Goal: Task Accomplishment & Management: Manage account settings

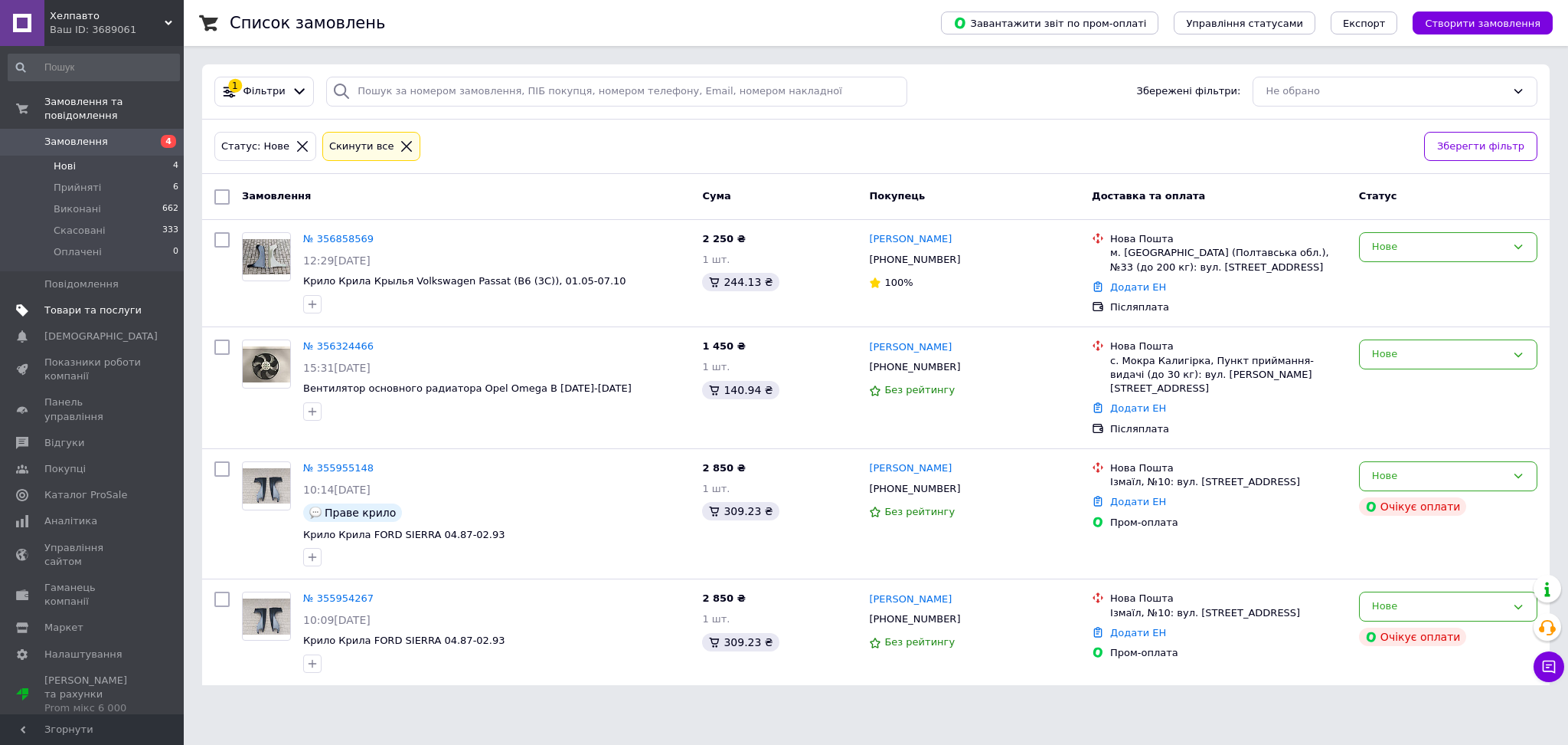
click at [88, 303] on span "Товари та послуги" at bounding box center [93, 310] width 97 height 14
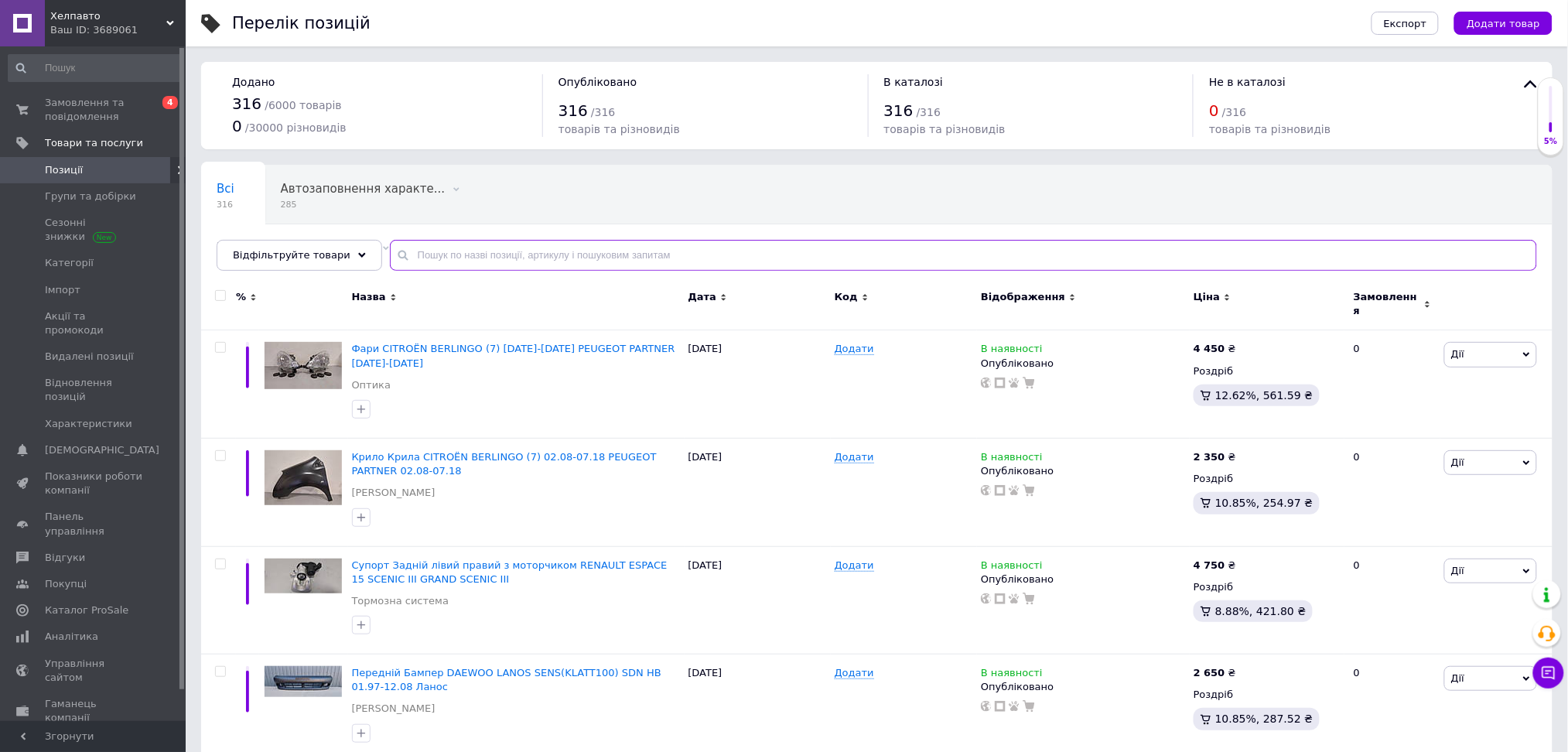
click at [435, 254] on input "text" at bounding box center [963, 255] width 1147 height 31
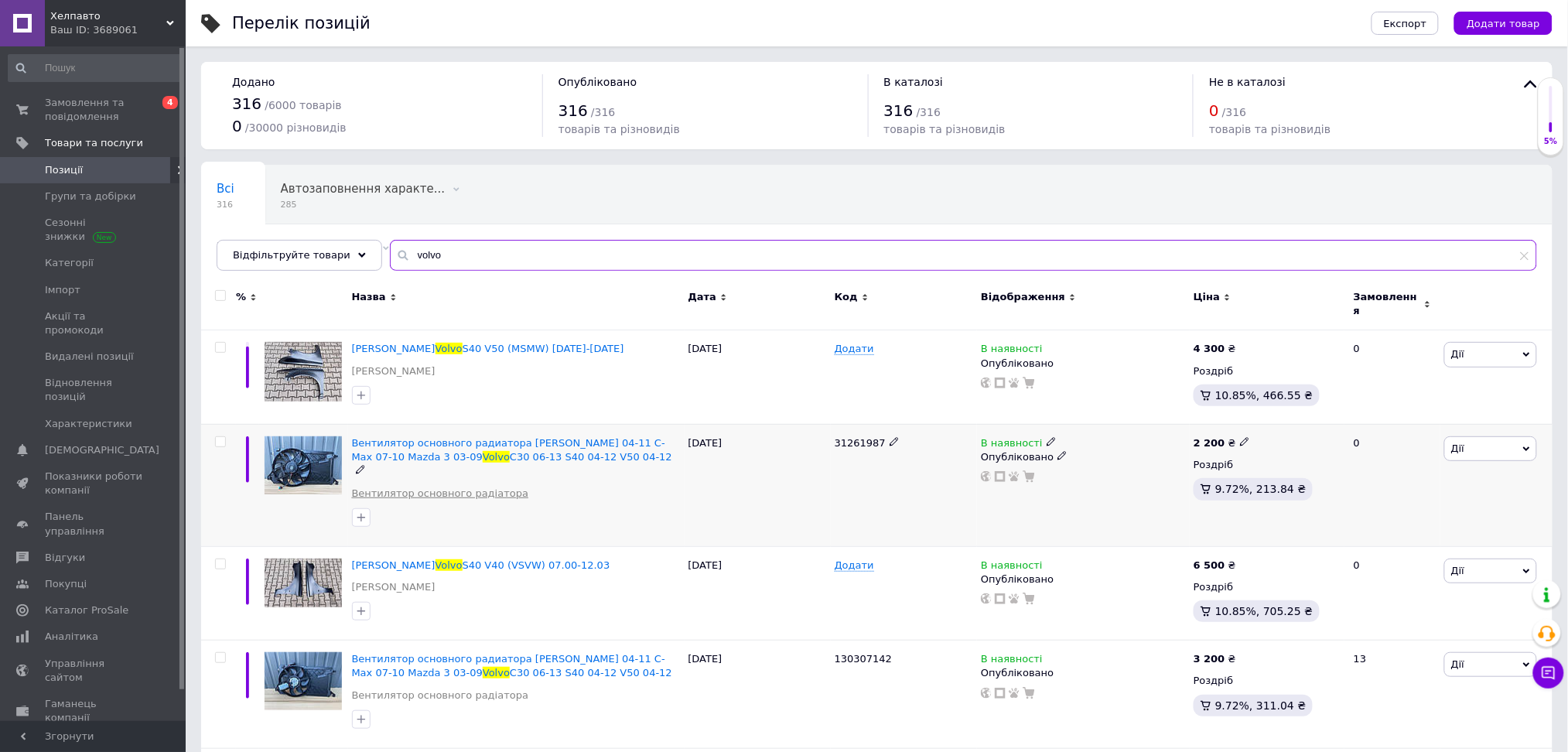
scroll to position [81, 0]
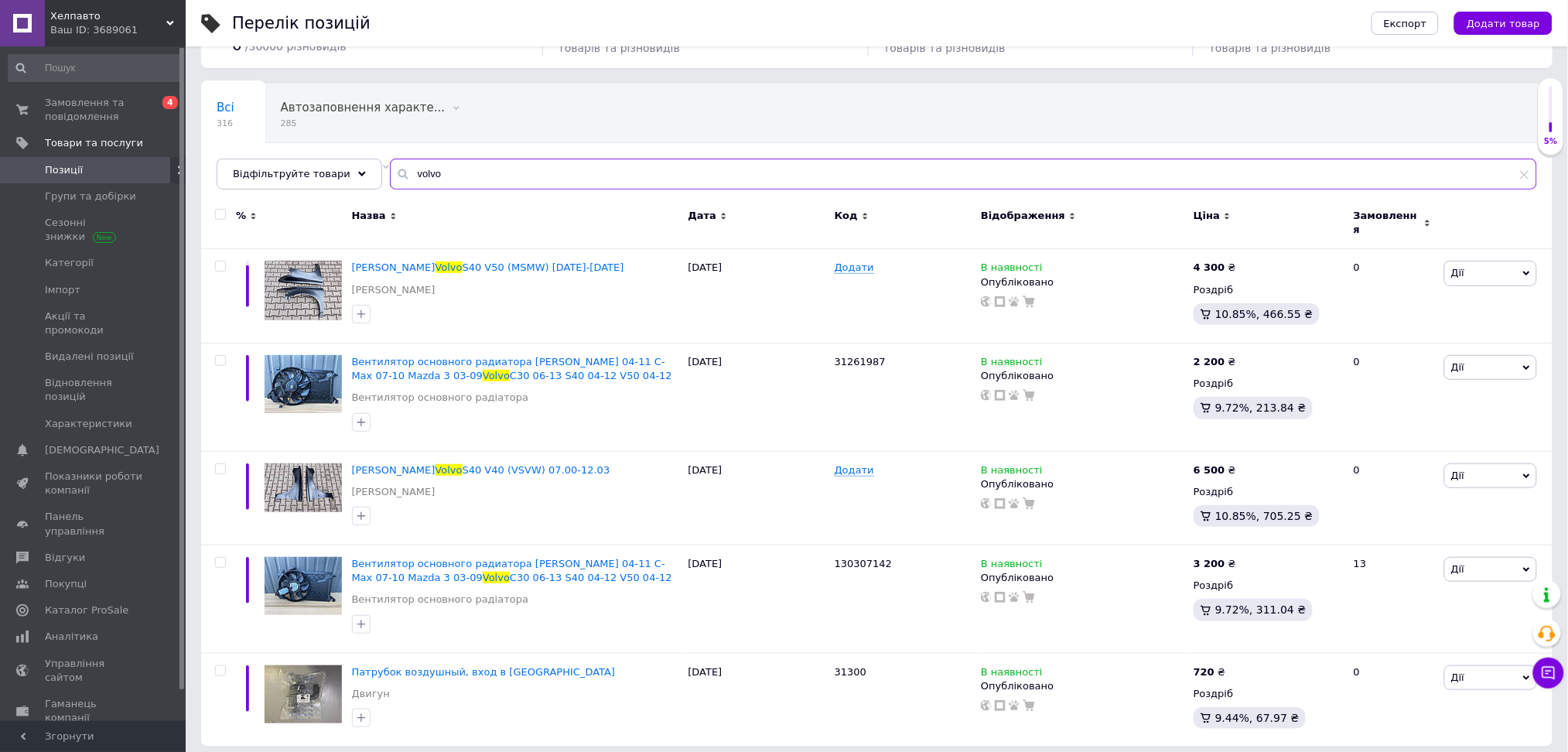
type input "volvo"
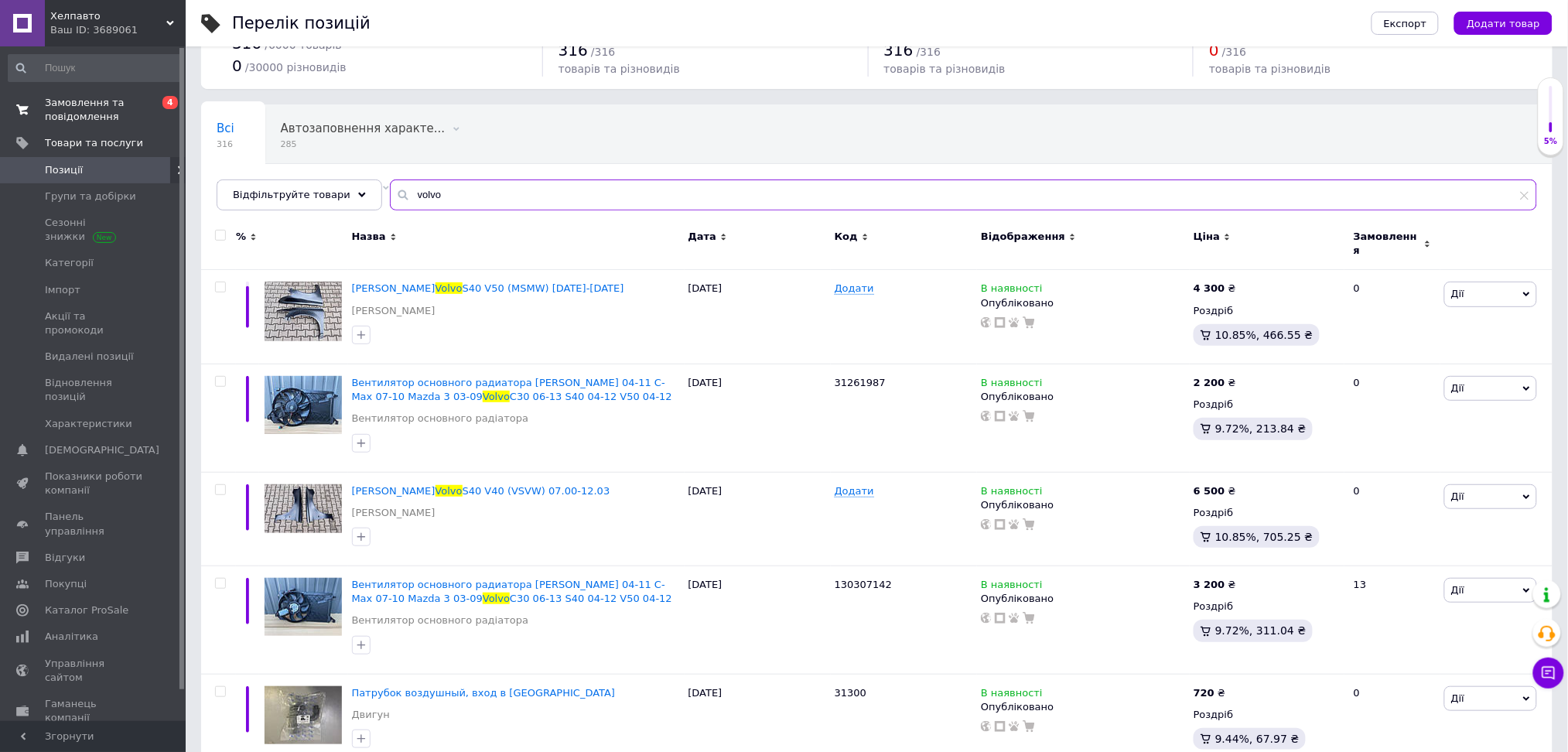
scroll to position [0, 0]
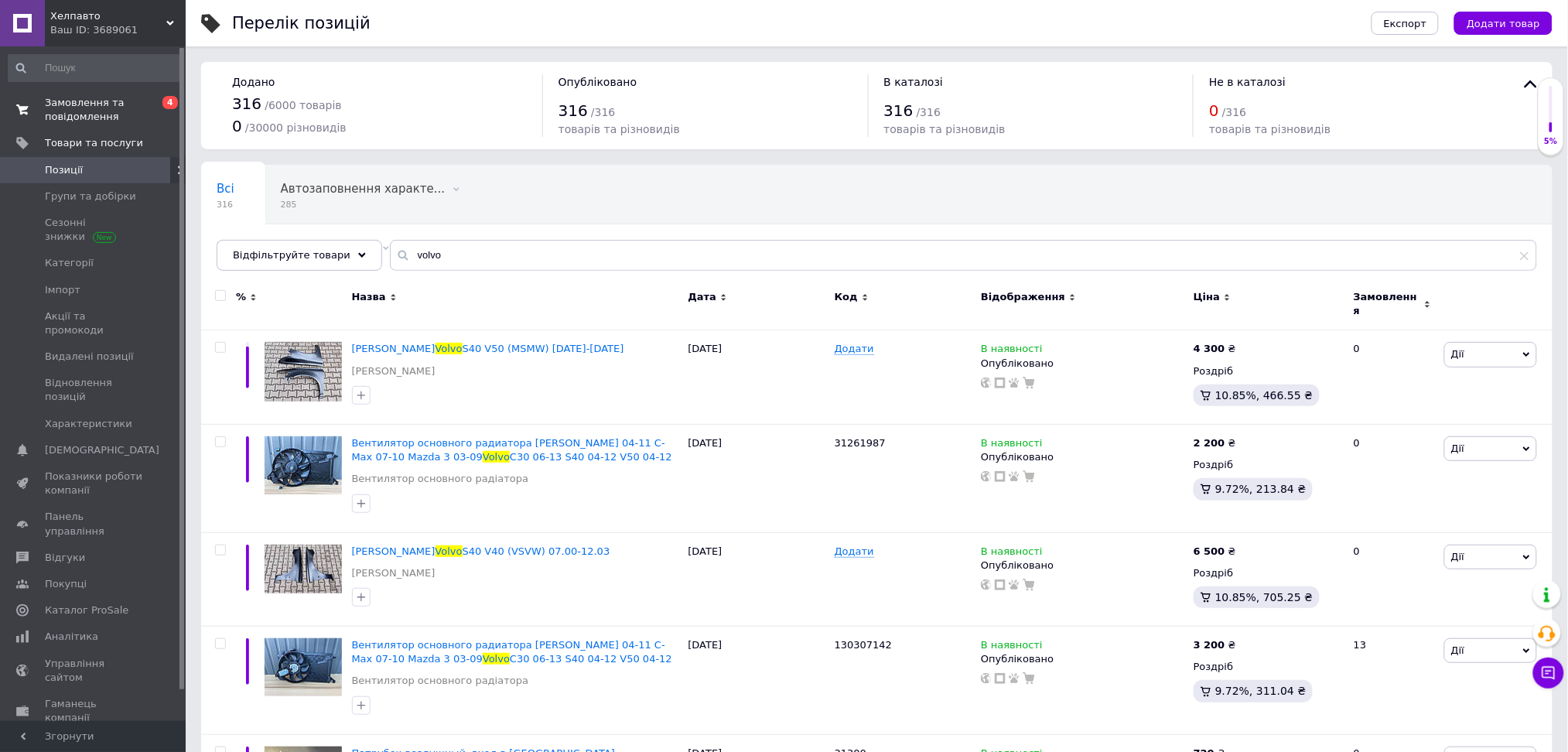
click at [67, 118] on span "Замовлення та повідомлення" at bounding box center [94, 110] width 98 height 28
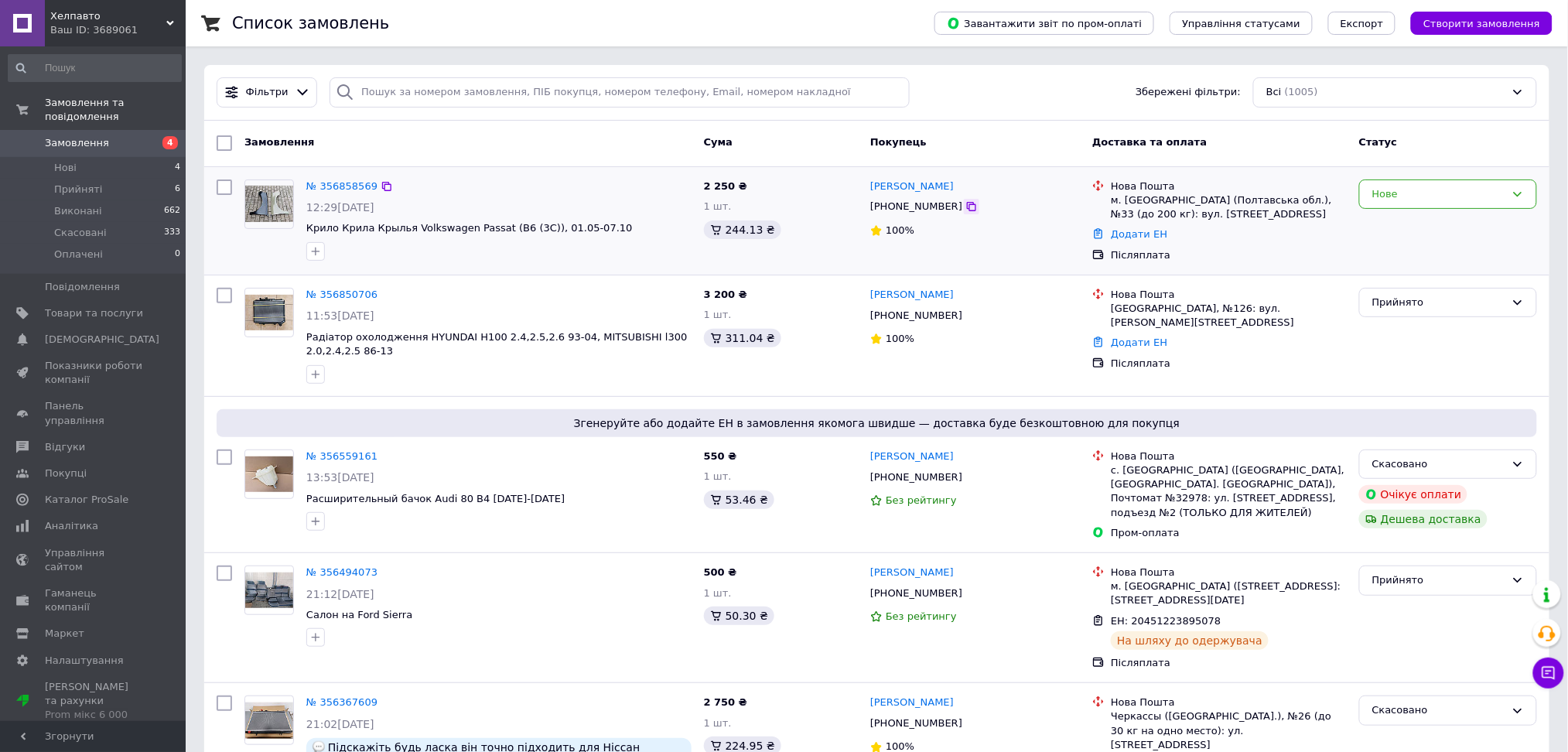
click at [967, 207] on icon at bounding box center [971, 206] width 9 height 9
click at [1028, 98] on div "Фільтри Збережені фільтри: Всі (1005)" at bounding box center [877, 92] width 1333 height 30
click at [69, 308] on link "Товари та послуги" at bounding box center [94, 313] width 189 height 26
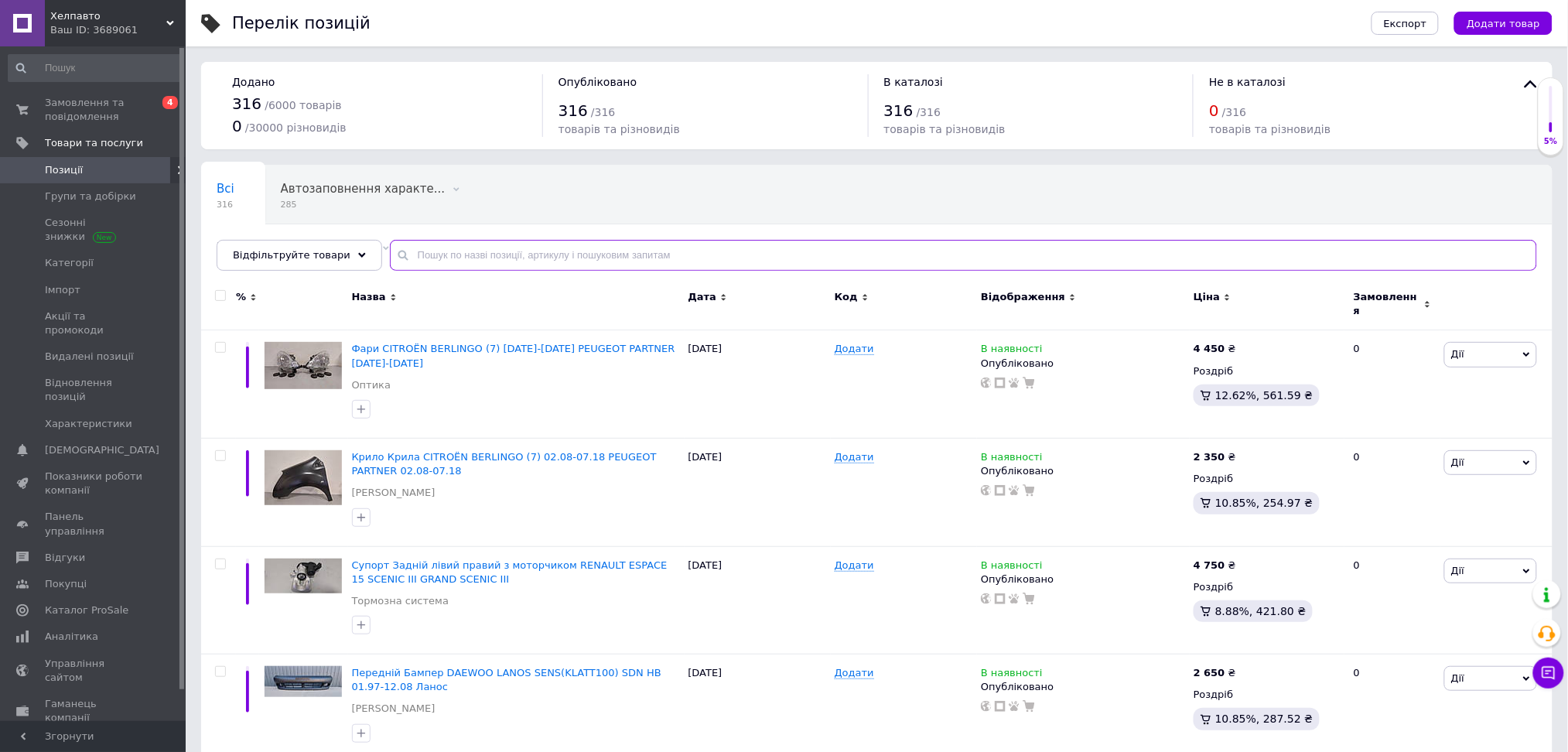
click at [447, 260] on input "text" at bounding box center [963, 255] width 1147 height 31
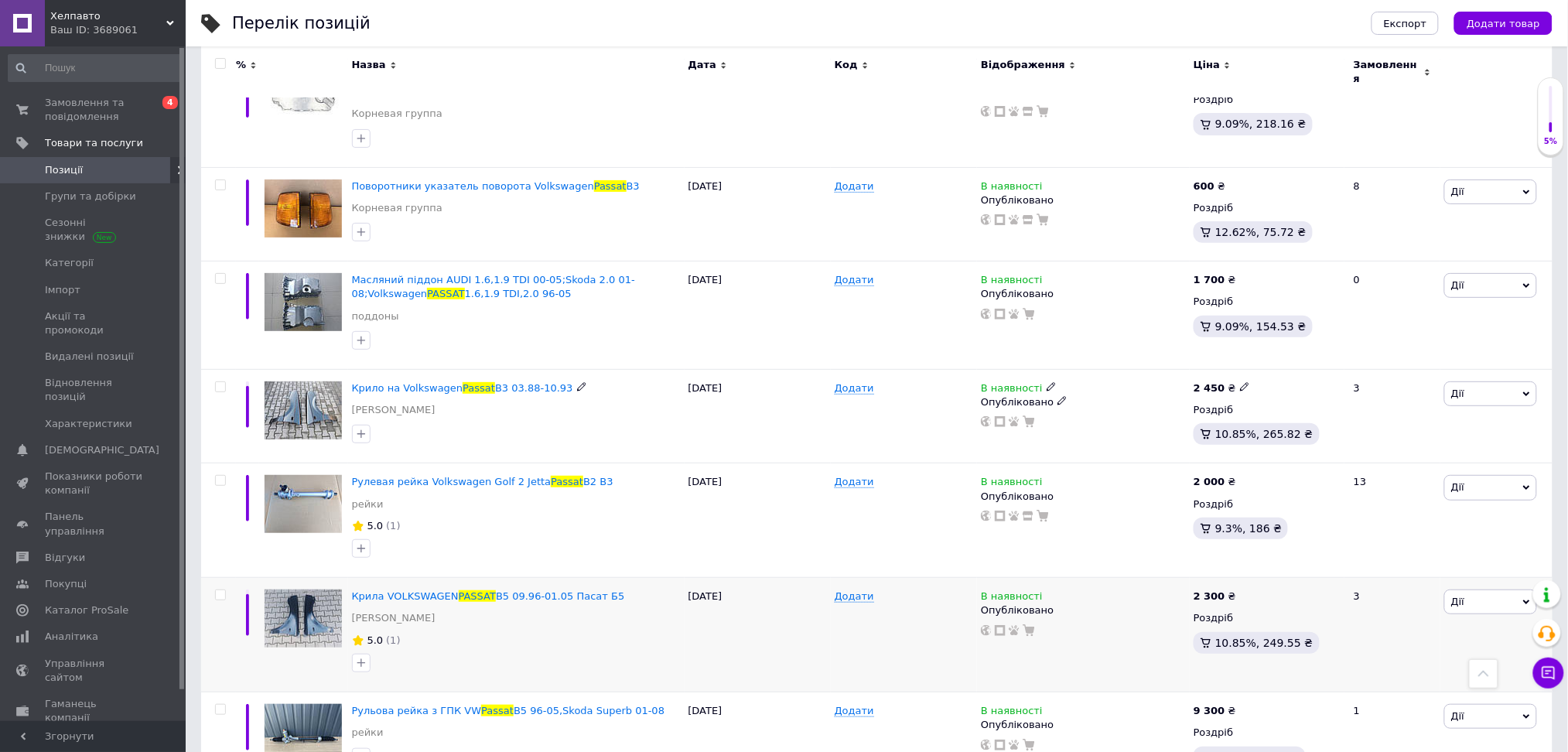
scroll to position [2268, 0]
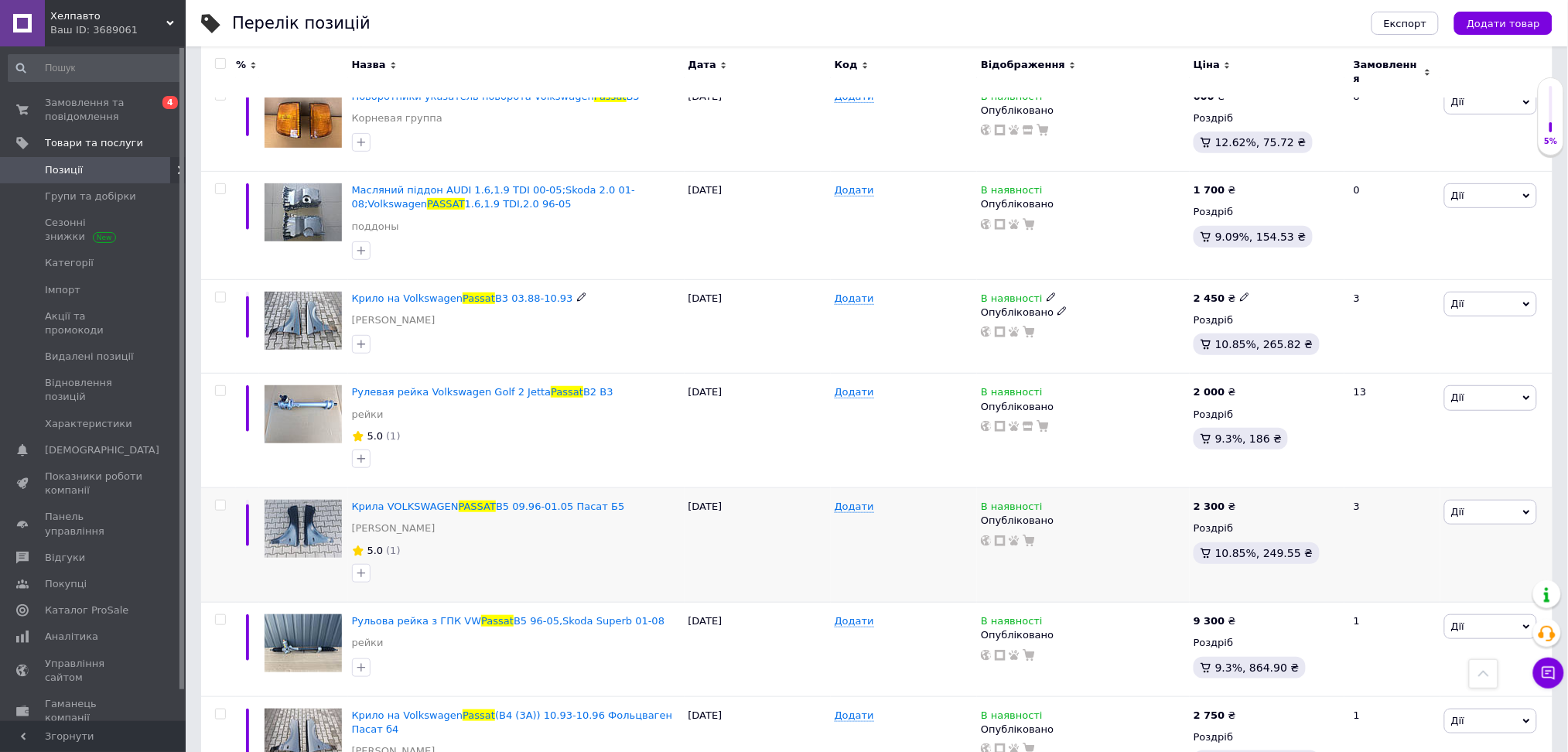
type input "passat"
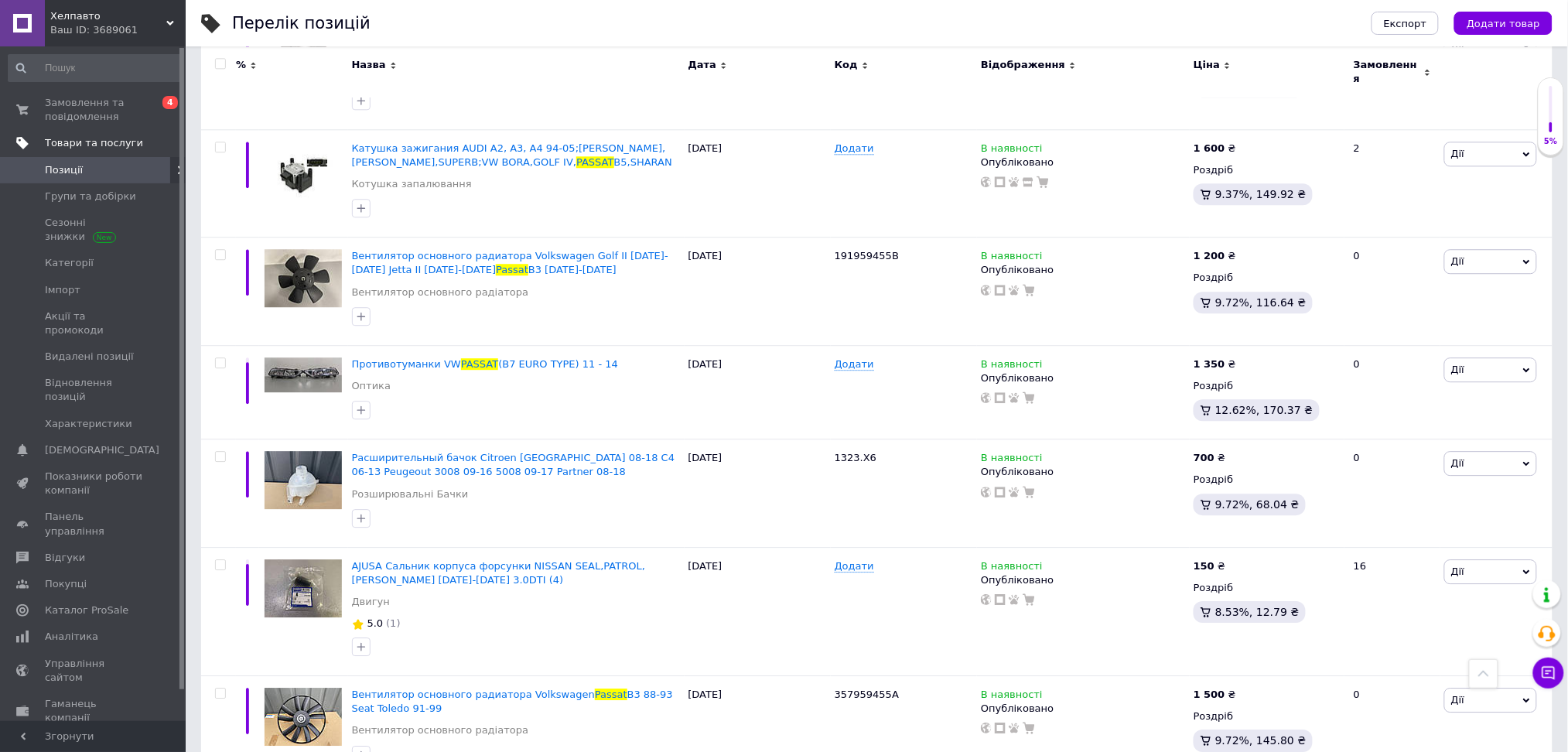
scroll to position [1340, 0]
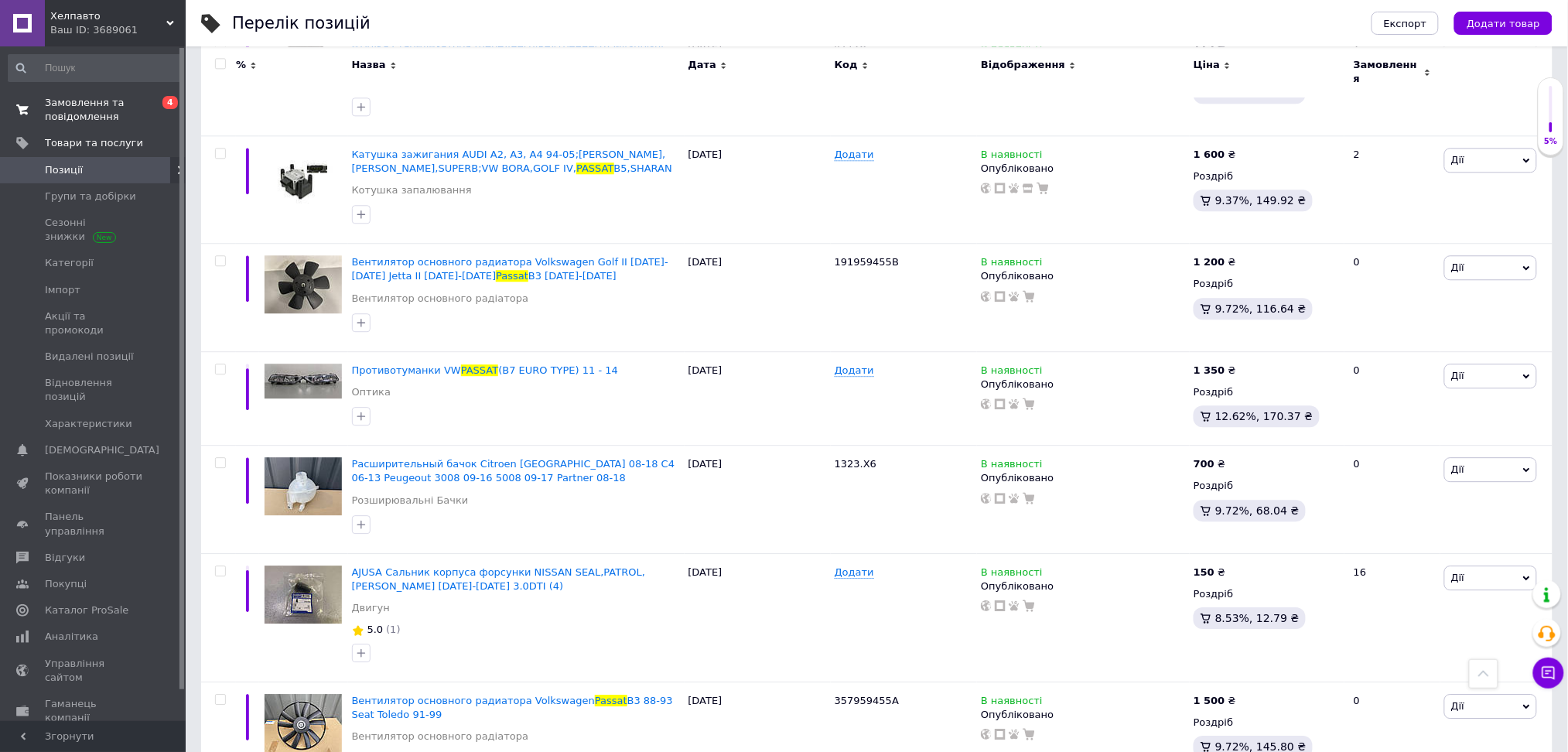
click at [96, 117] on span "Замовлення та повідомлення" at bounding box center [94, 110] width 98 height 28
